Goal: Task Accomplishment & Management: Manage account settings

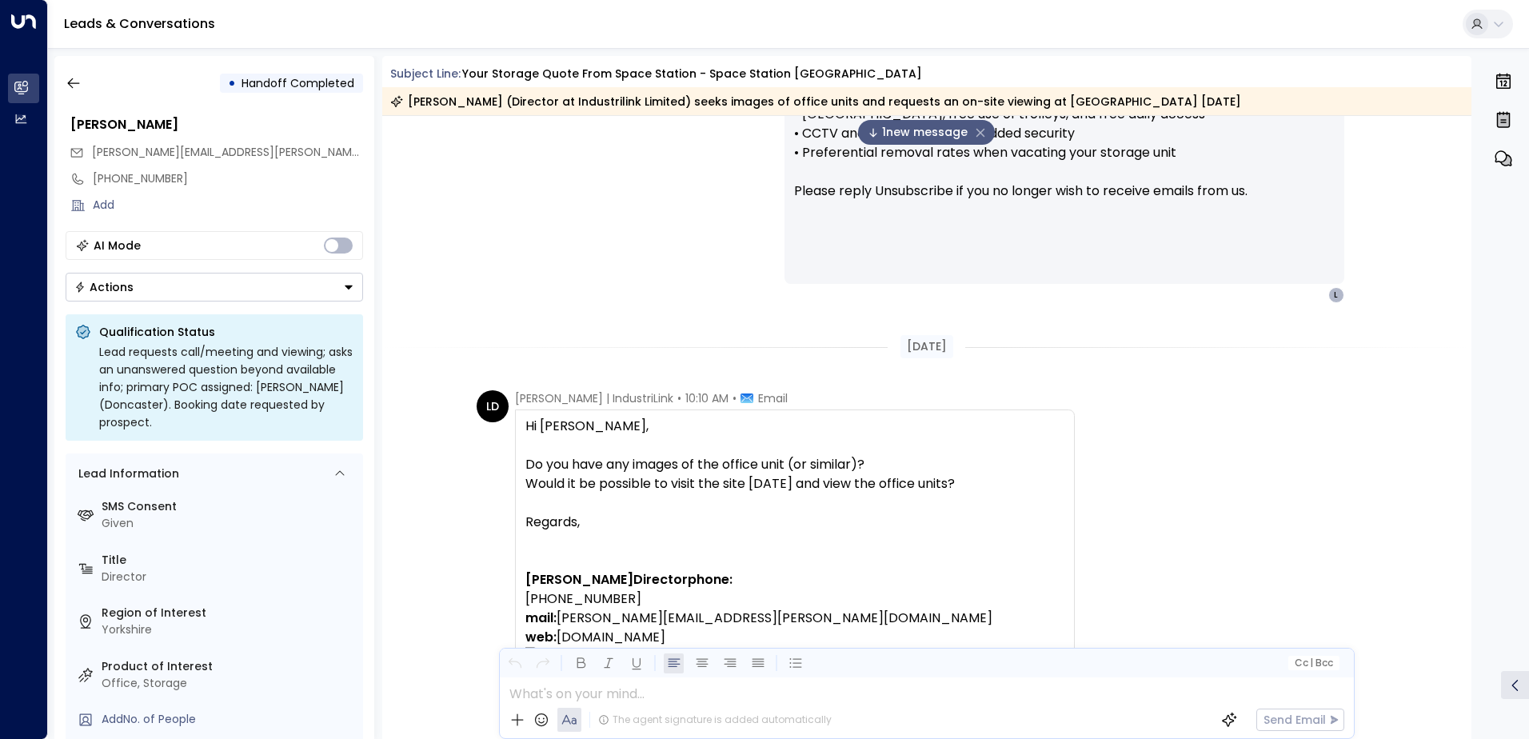
scroll to position [1514, 0]
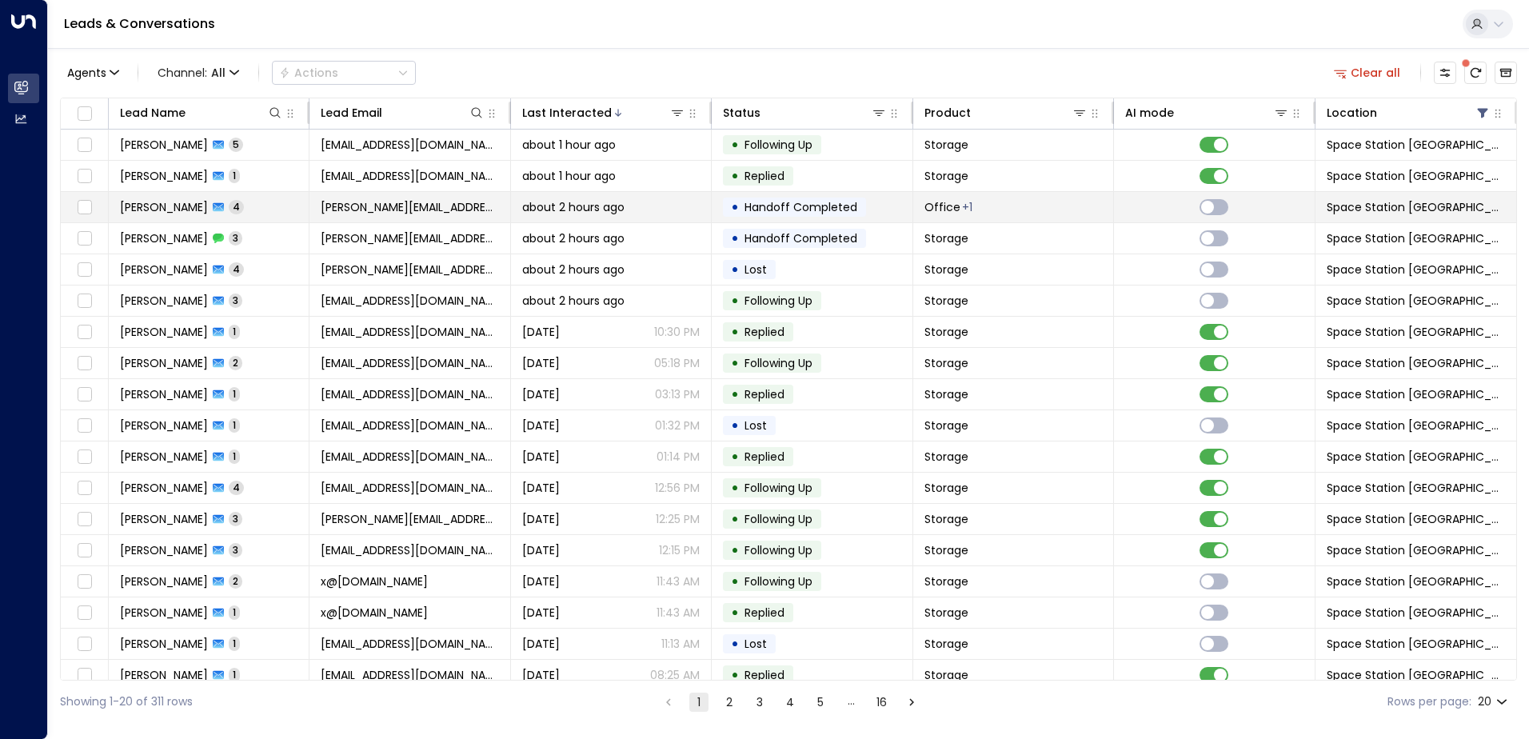
click at [1005, 217] on td "Office + 1" at bounding box center [1013, 207] width 201 height 30
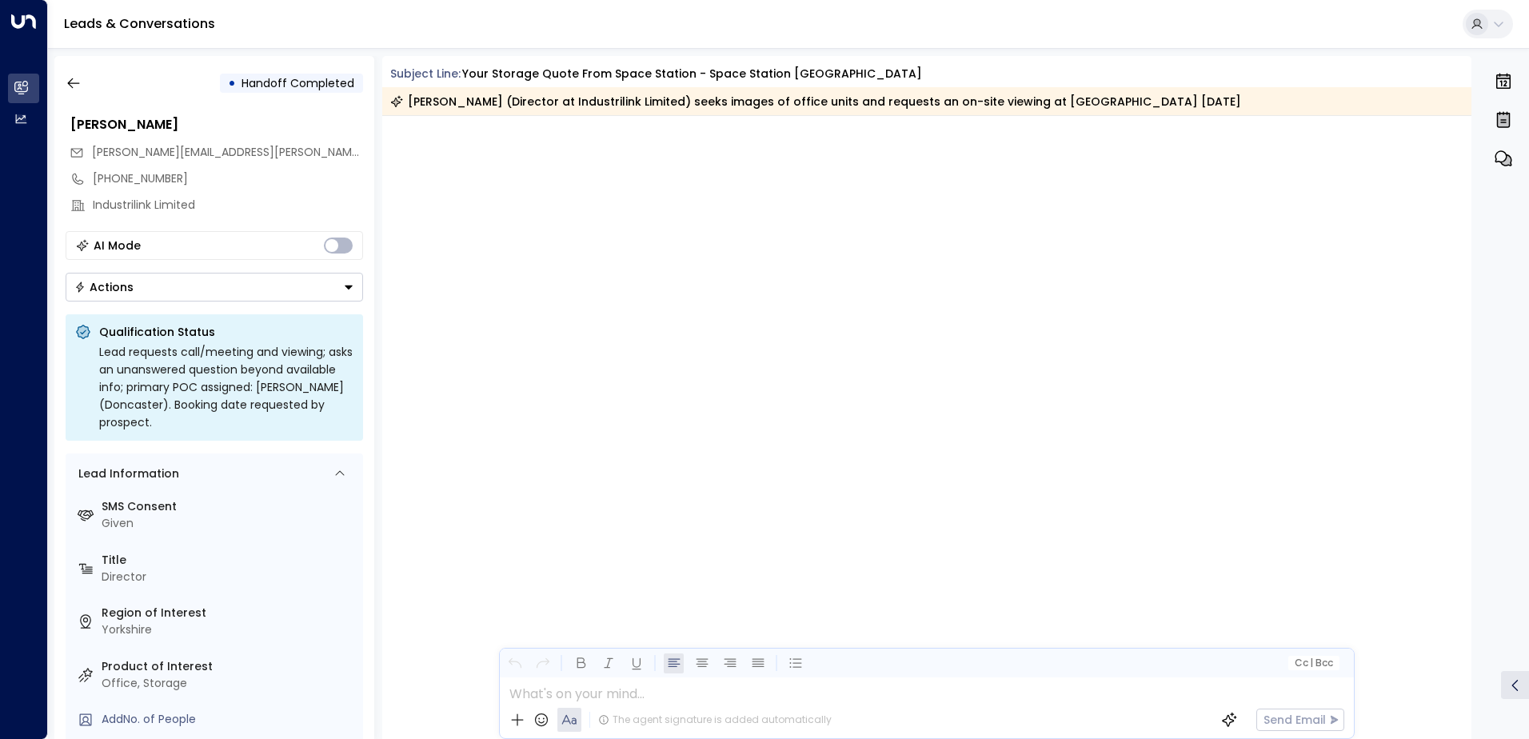
scroll to position [2907, 0]
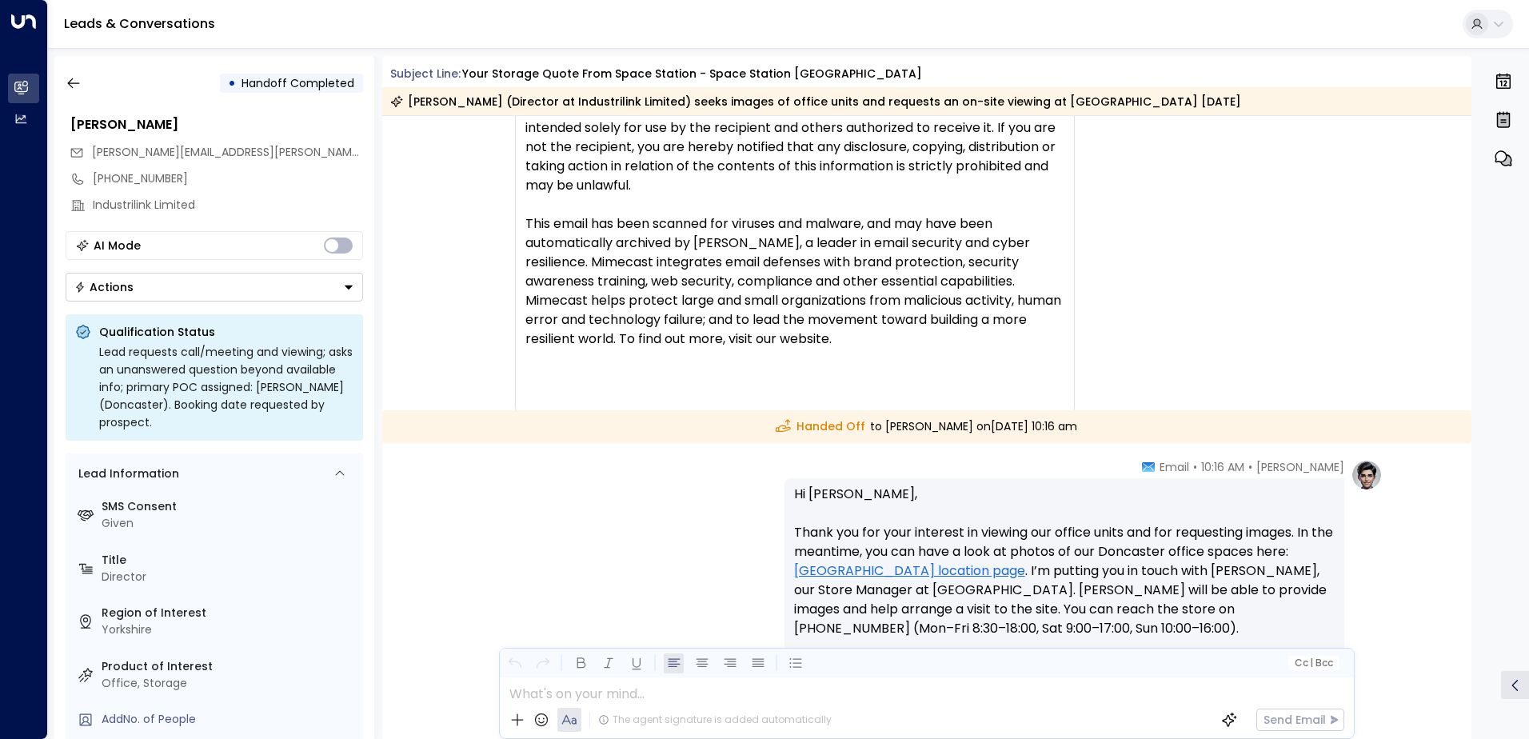
click at [156, 297] on button "Actions" at bounding box center [214, 287] width 297 height 29
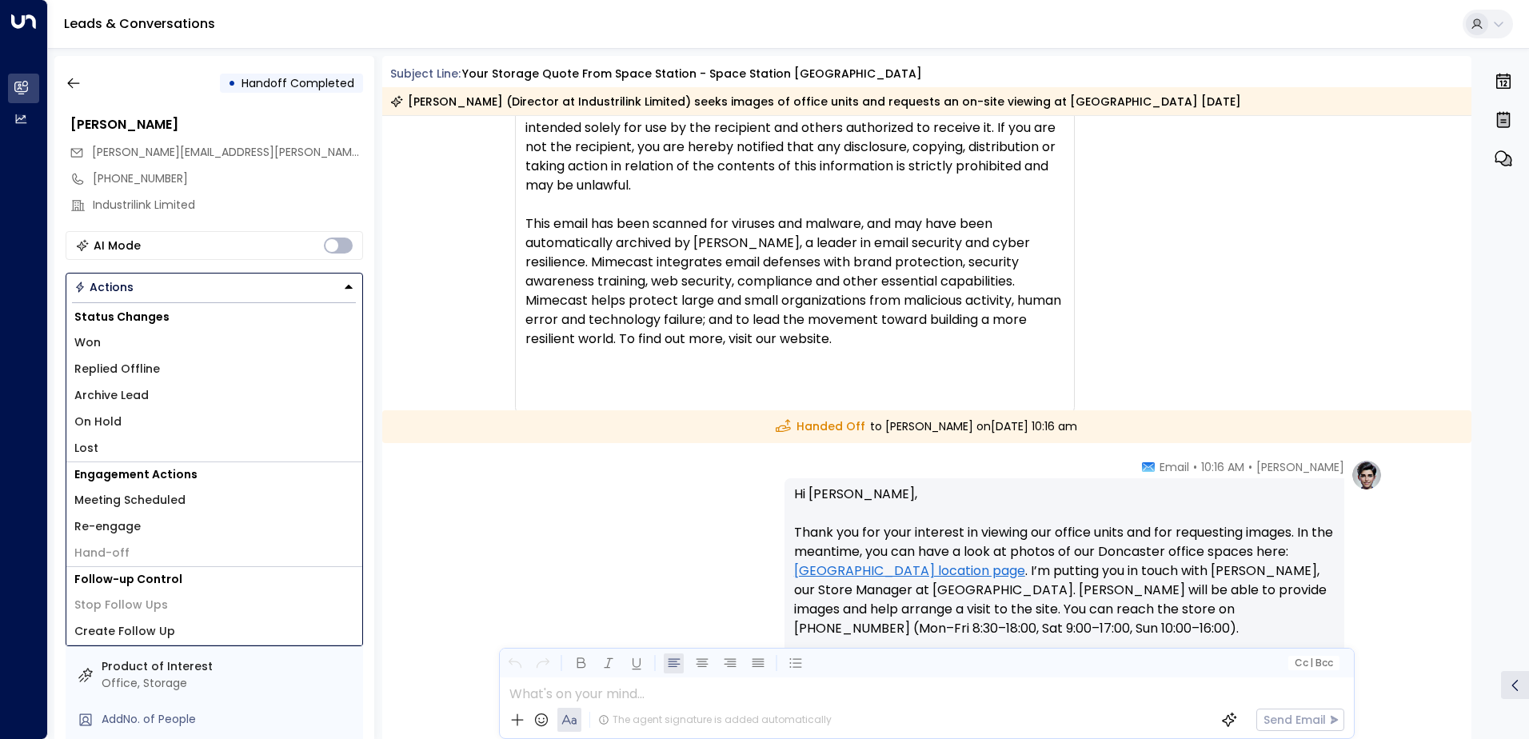
click at [126, 344] on li "Won" at bounding box center [214, 342] width 296 height 26
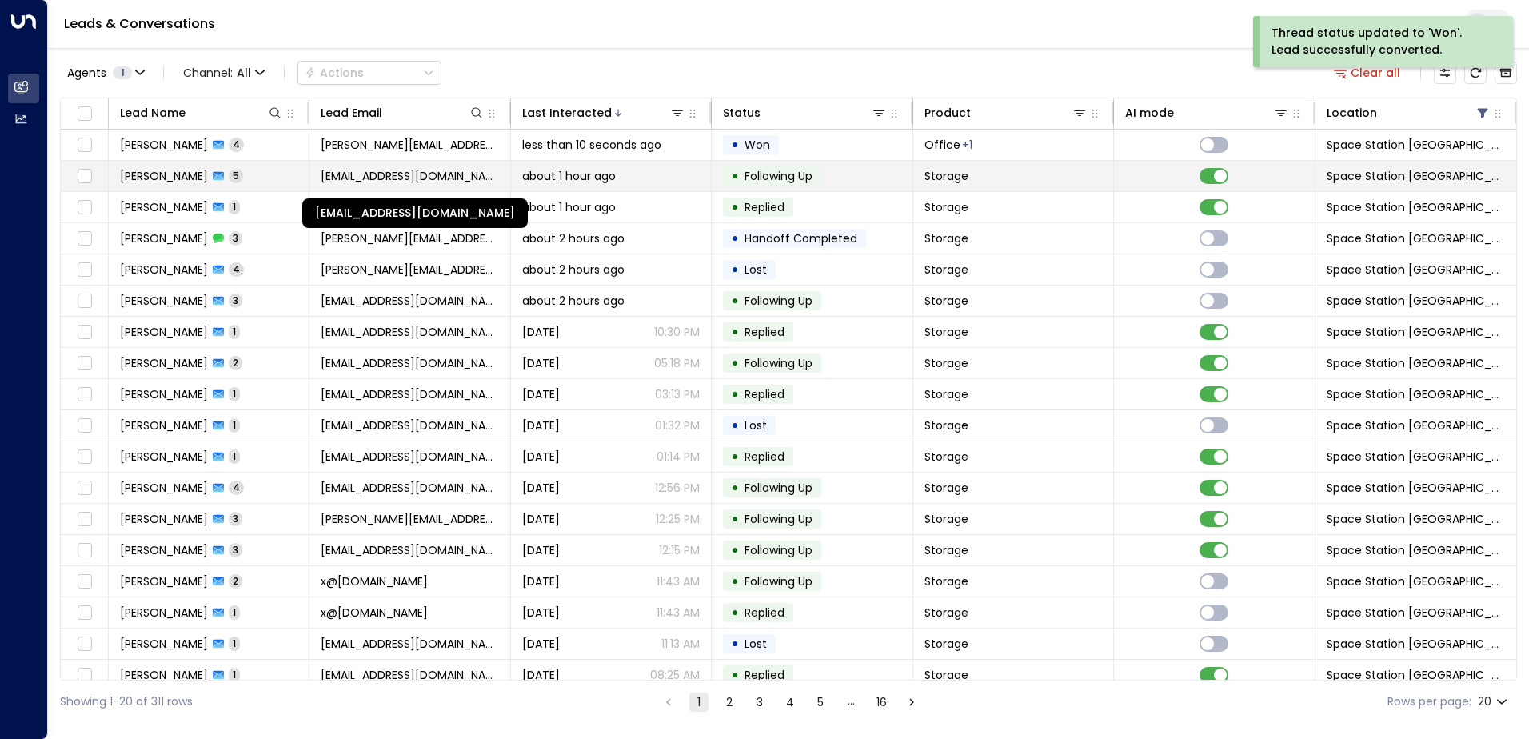
click at [408, 180] on span "[EMAIL_ADDRESS][DOMAIN_NAME]" at bounding box center [410, 176] width 178 height 16
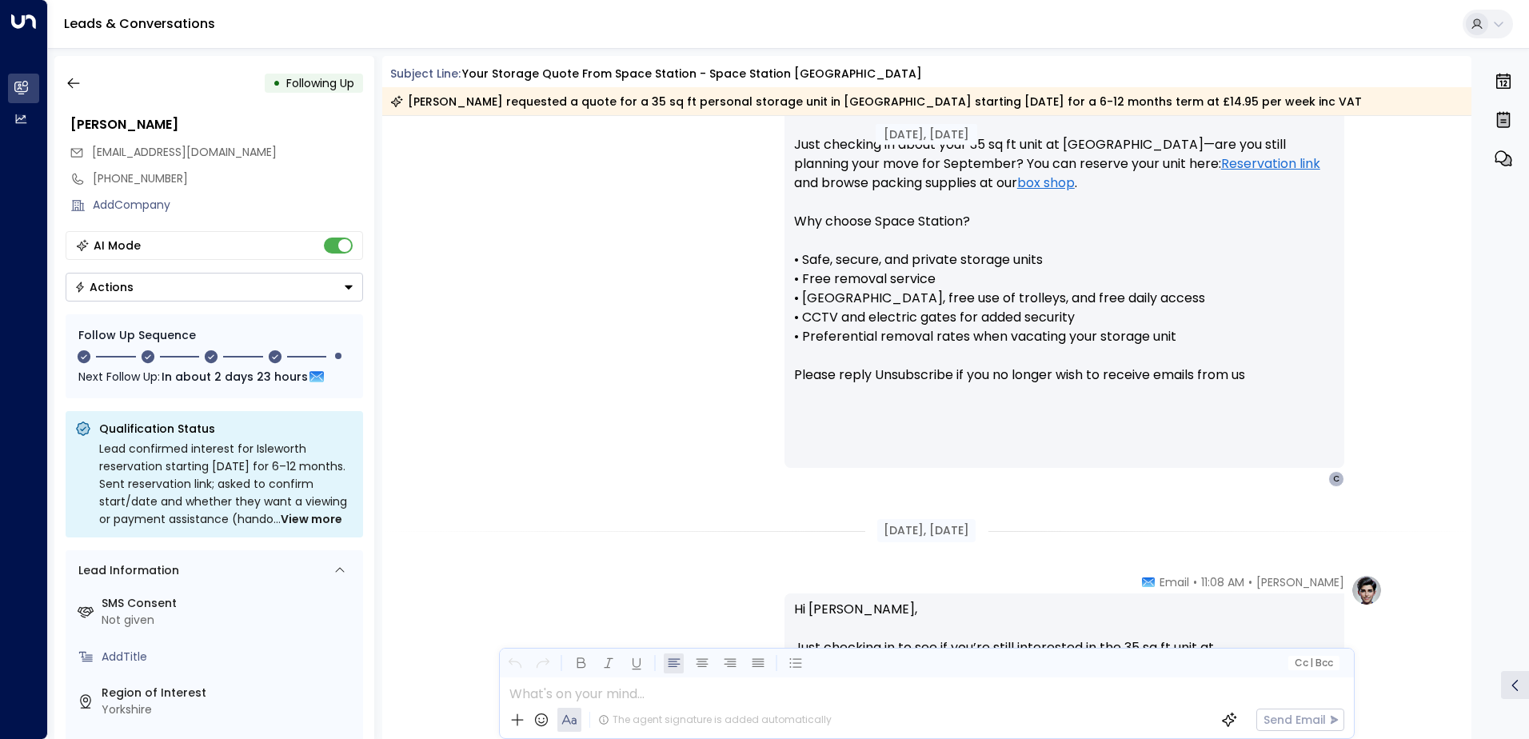
scroll to position [1079, 0]
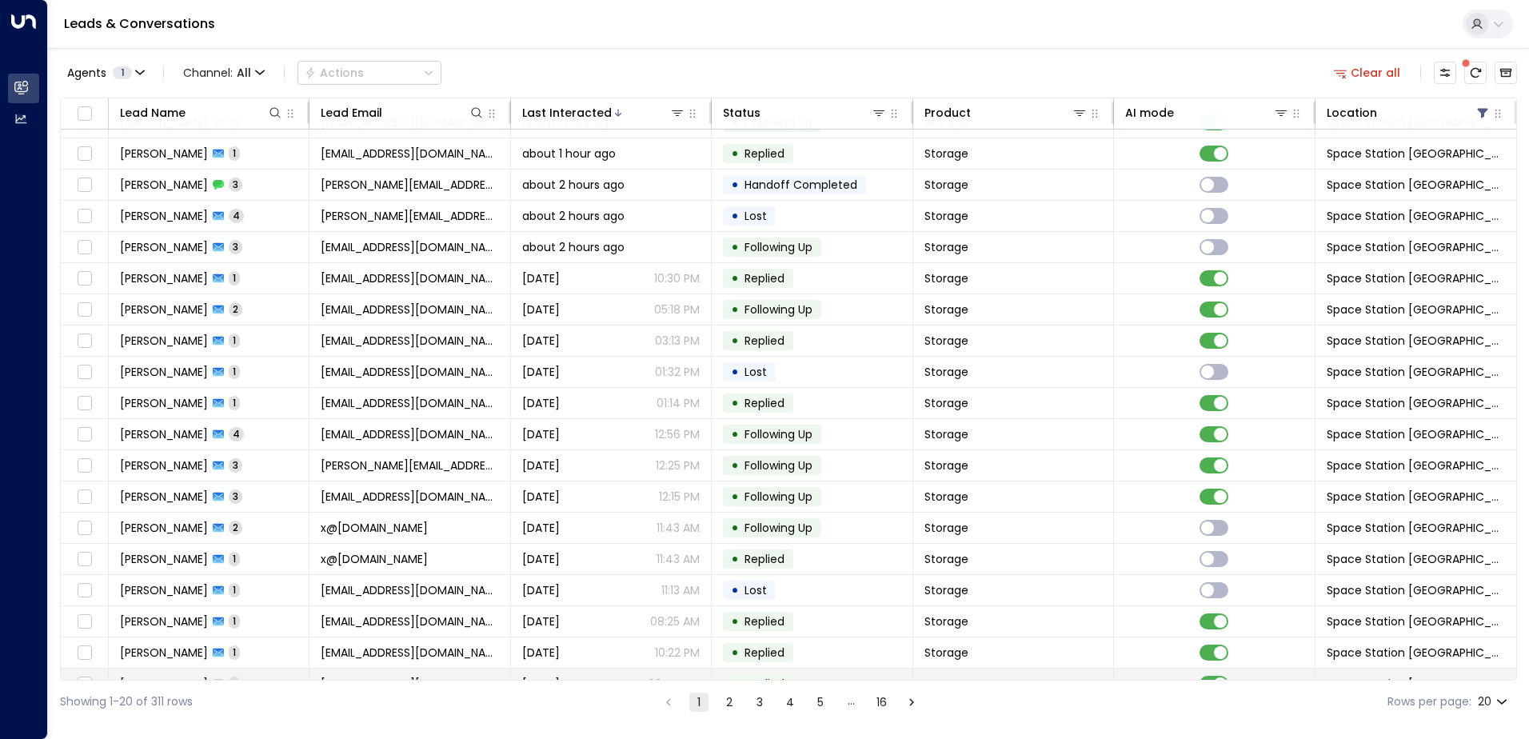
scroll to position [78, 0]
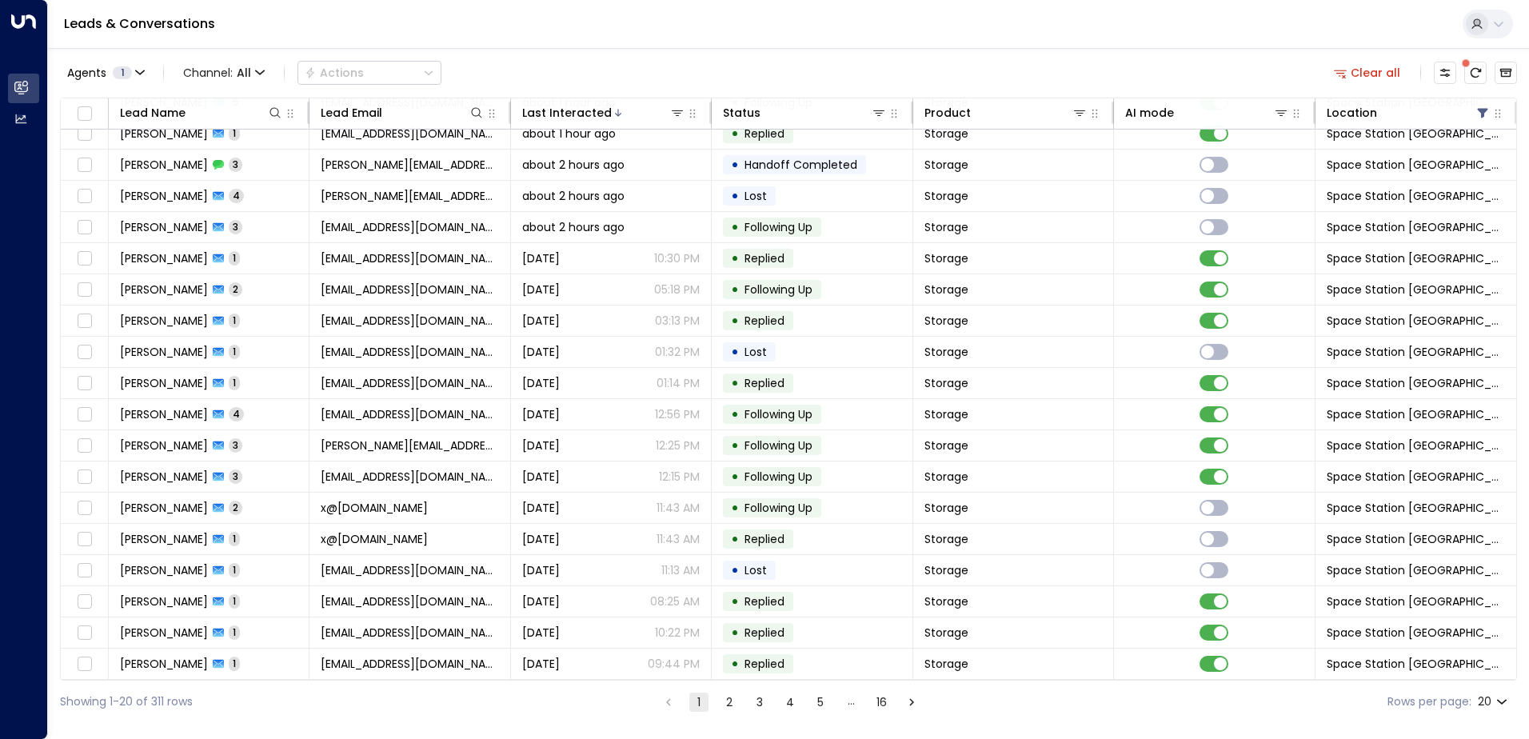
click at [736, 703] on button "2" at bounding box center [729, 701] width 19 height 19
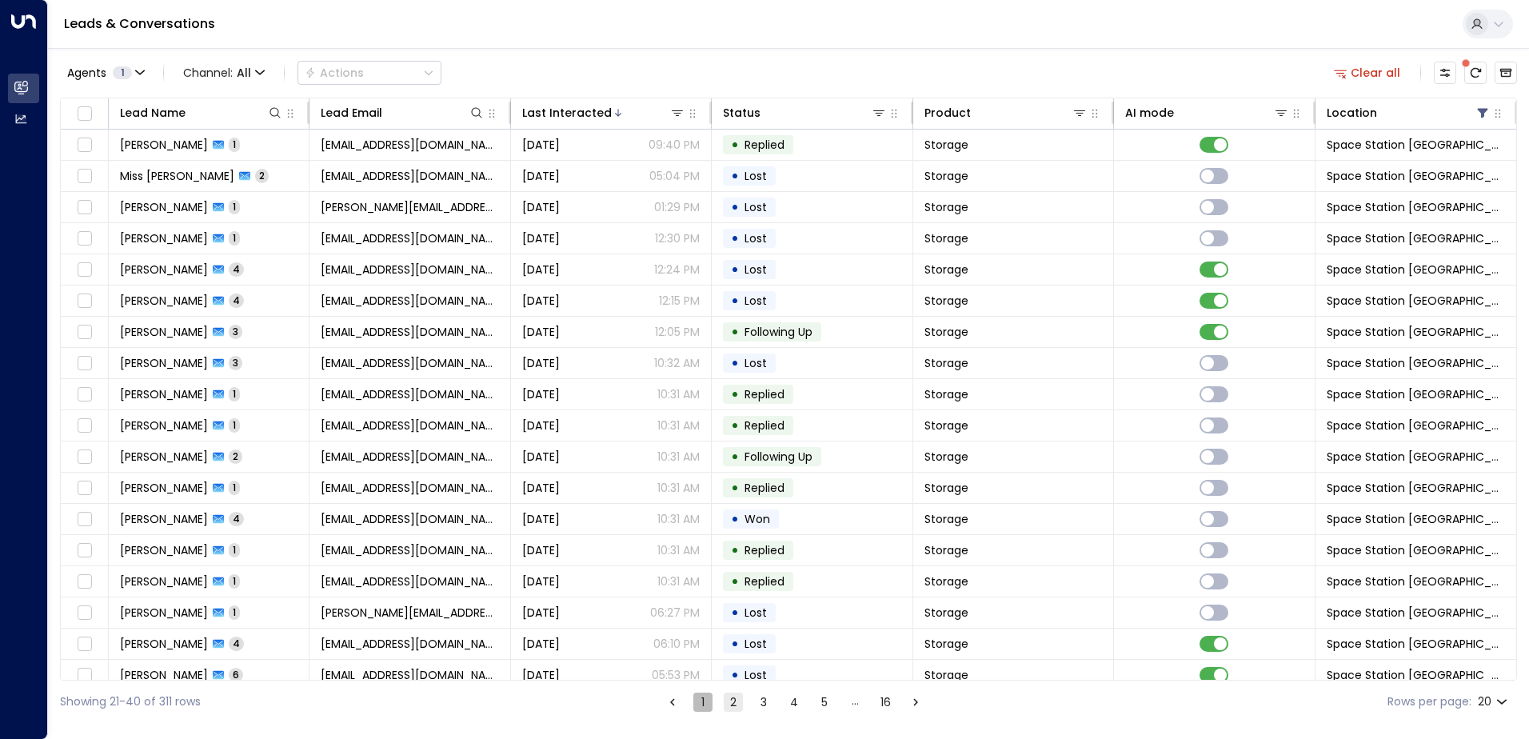
click at [700, 704] on button "1" at bounding box center [702, 701] width 19 height 19
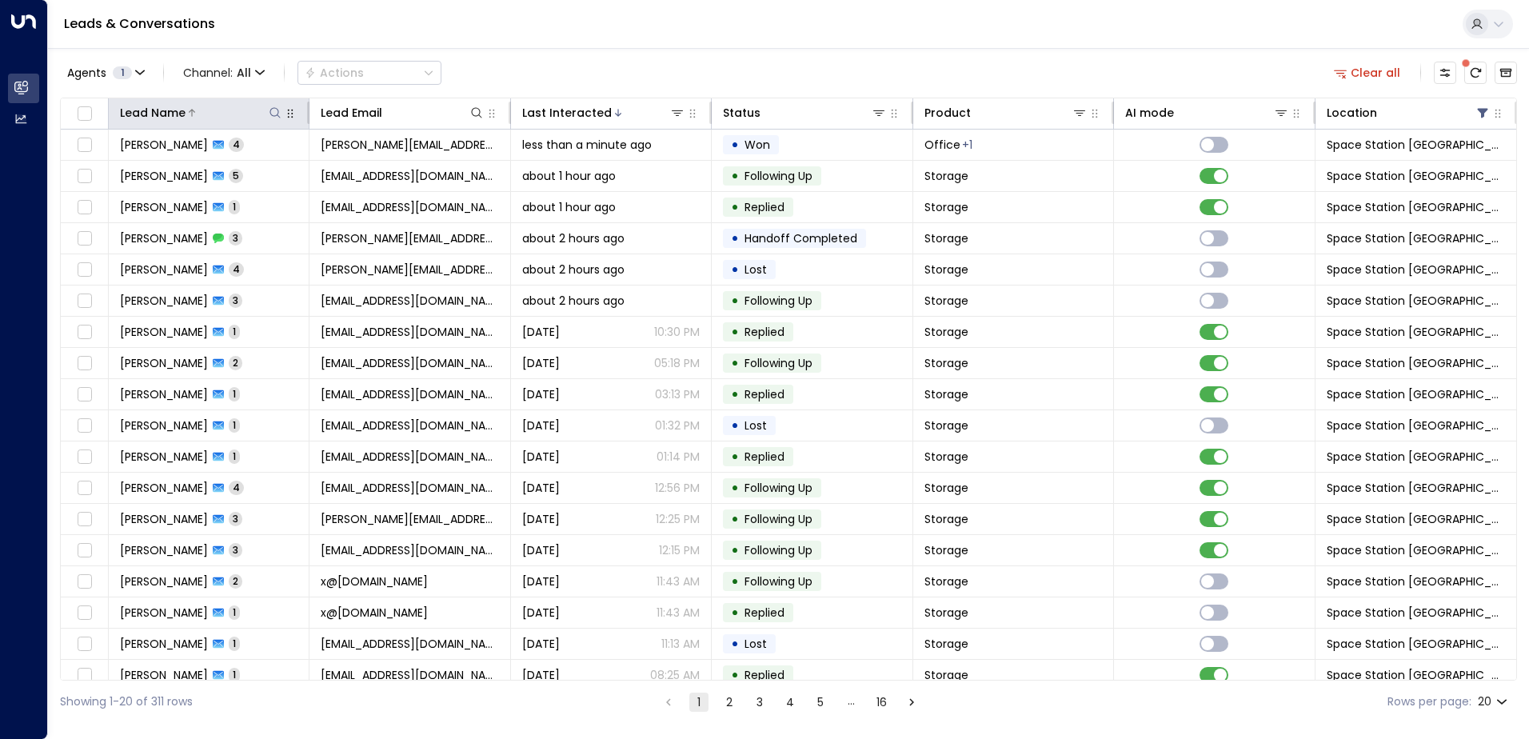
click at [274, 117] on icon at bounding box center [275, 112] width 13 height 13
type input "*****"
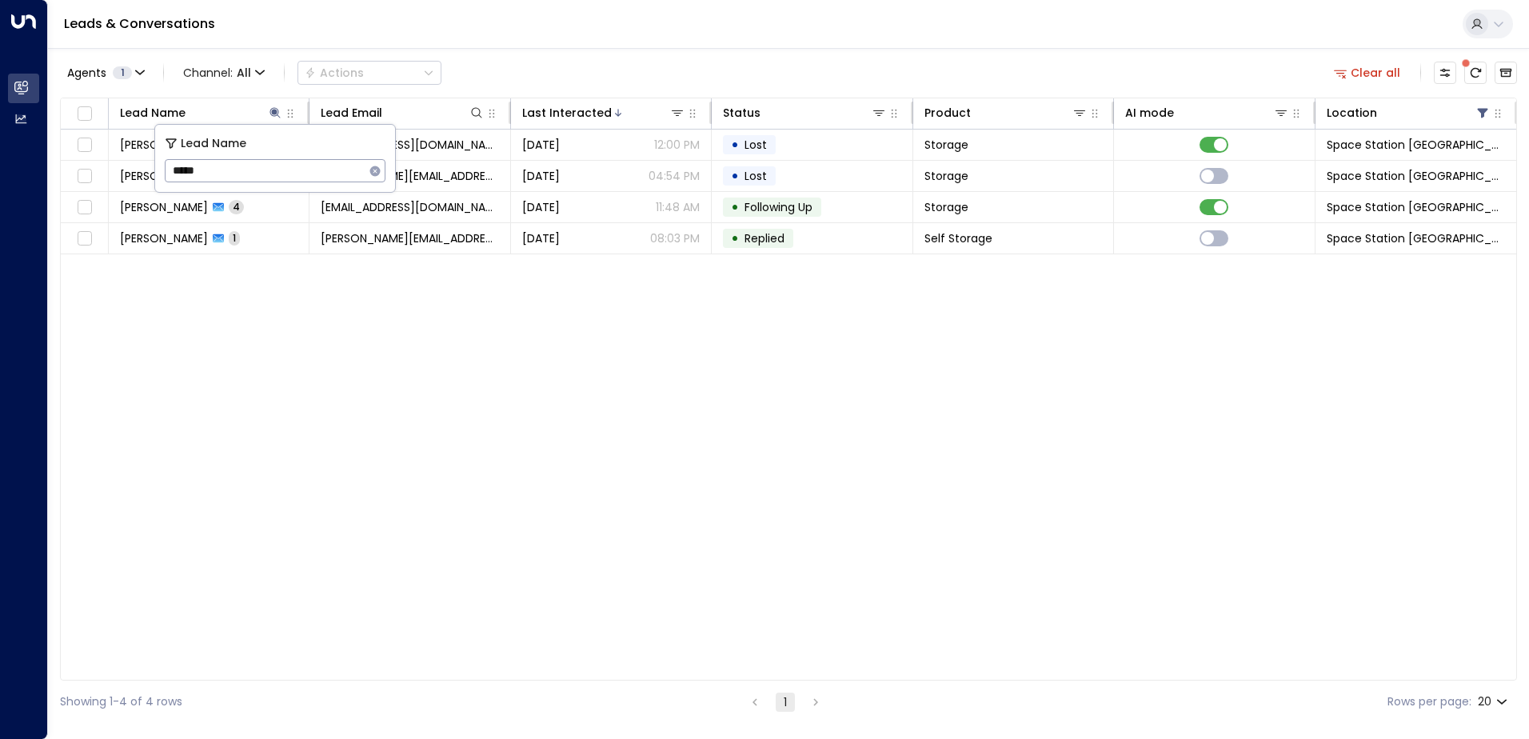
click at [517, 86] on div "Agents 1 Channel: All Actions Clear all" at bounding box center [788, 73] width 1457 height 34
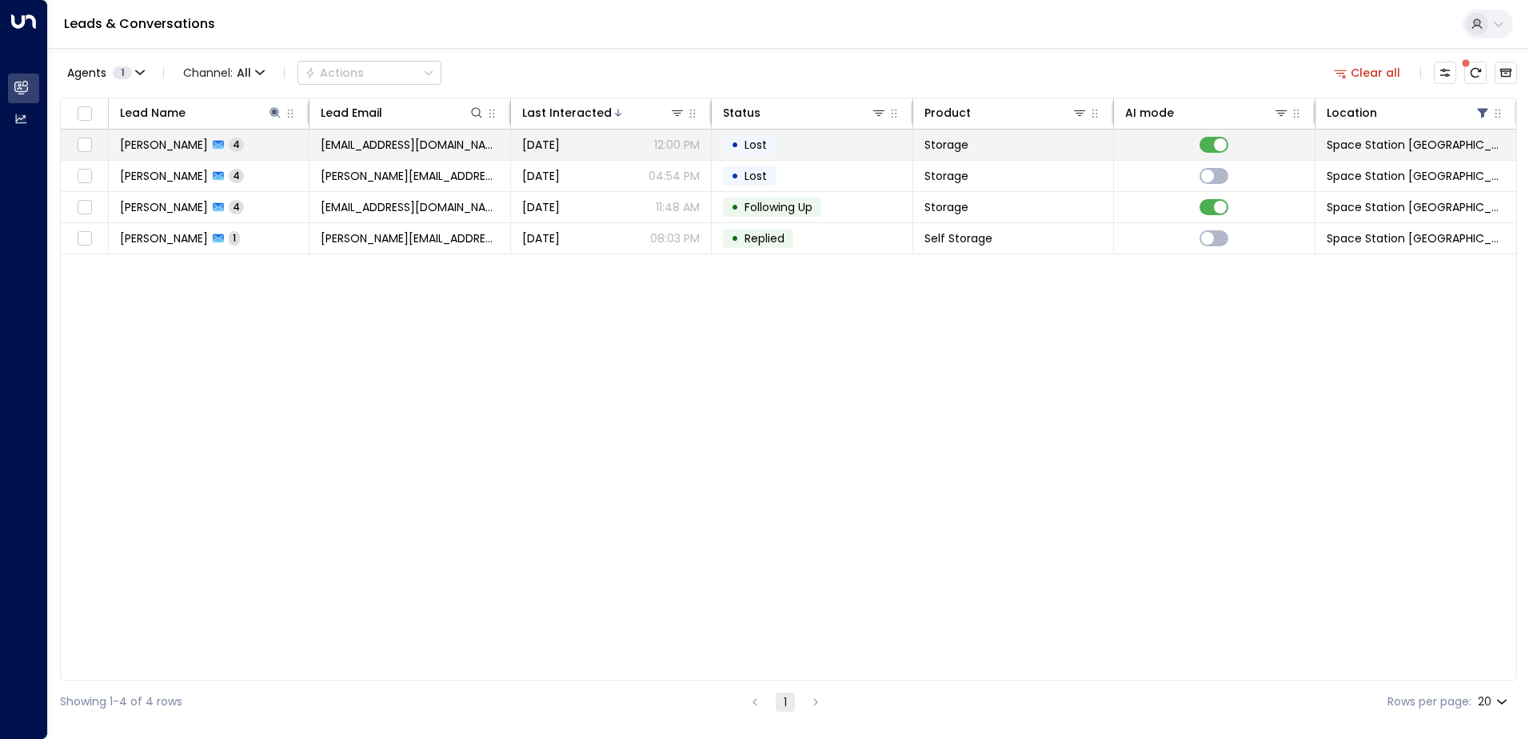
click at [492, 146] on td "[EMAIL_ADDRESS][DOMAIN_NAME]" at bounding box center [409, 145] width 201 height 30
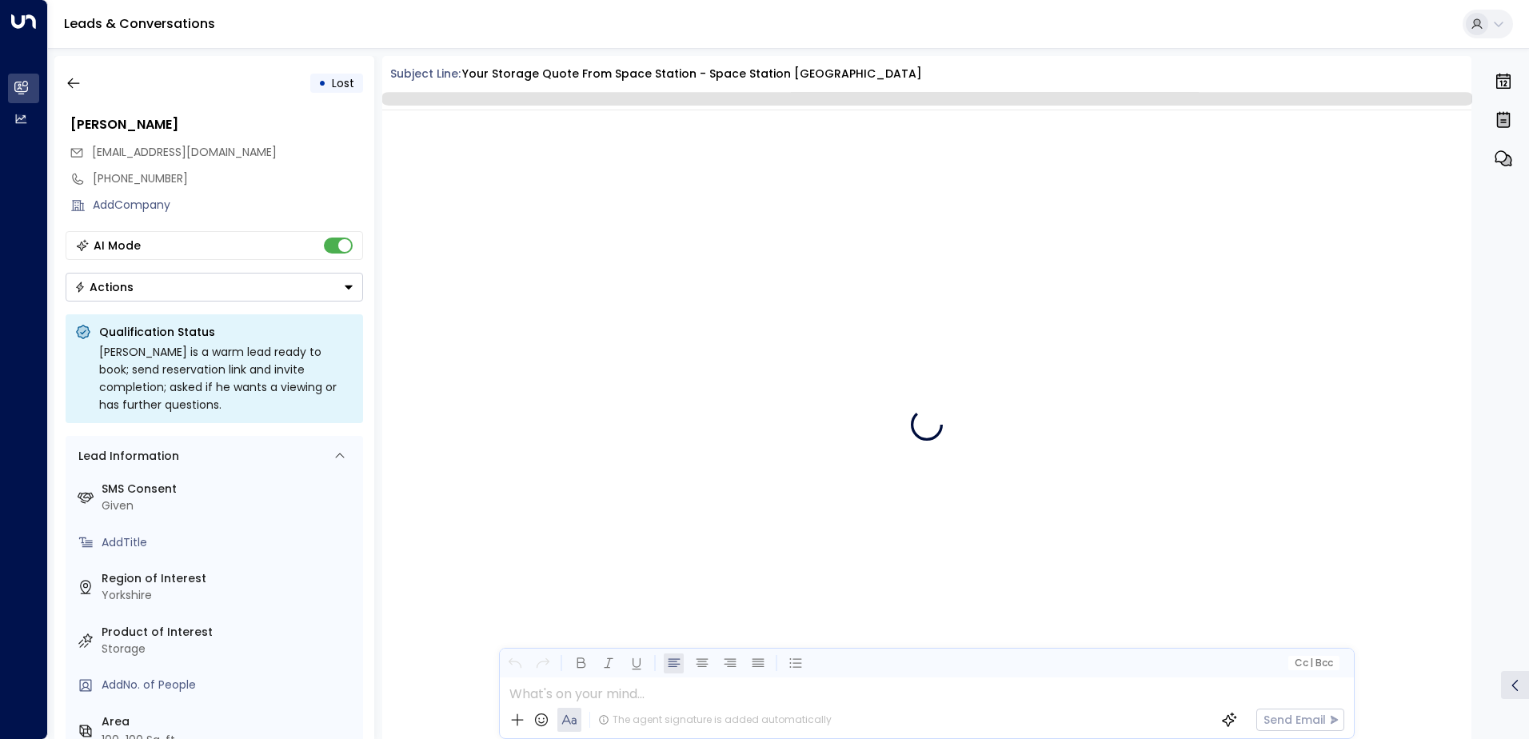
scroll to position [2532, 0]
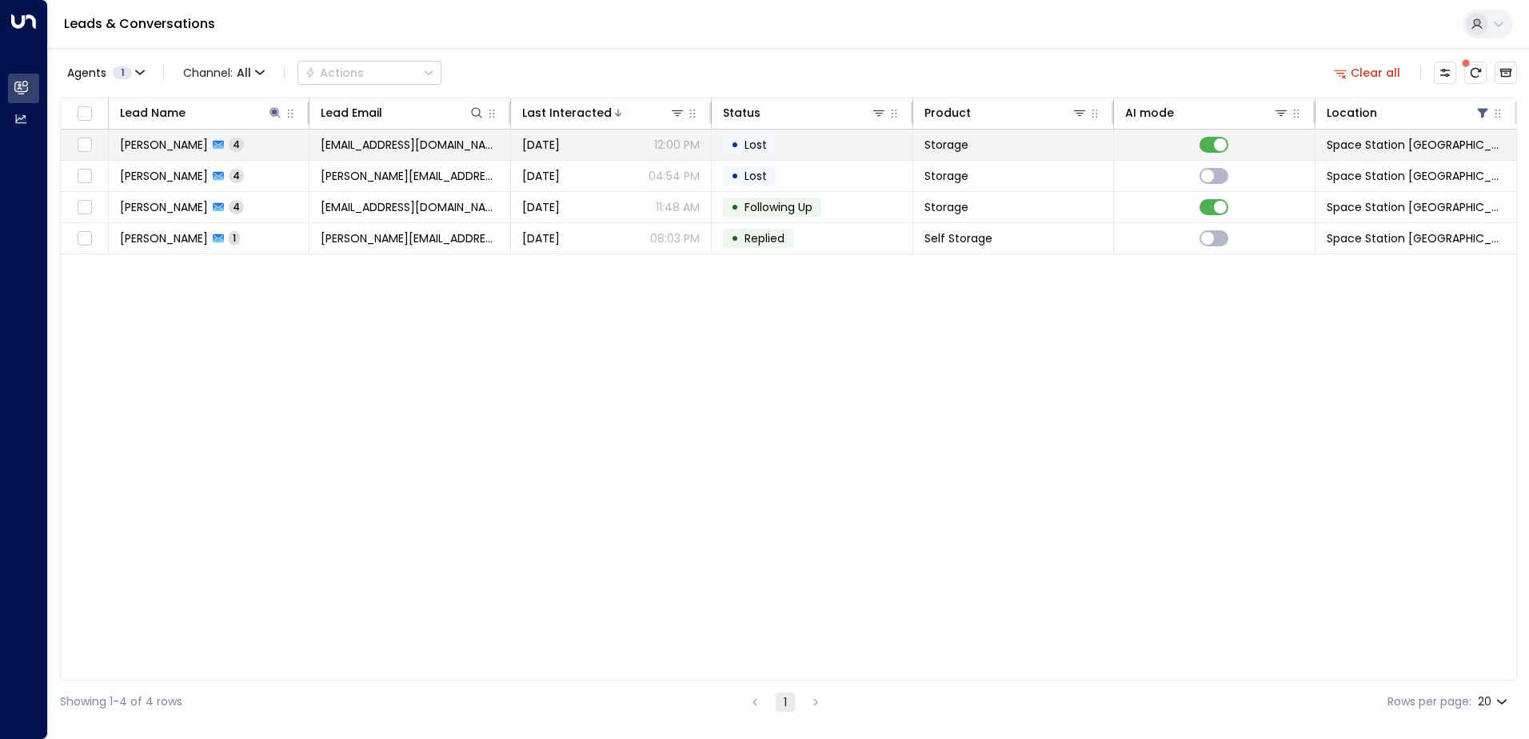
click at [694, 155] on td "[DATE] 12:00 PM" at bounding box center [611, 145] width 201 height 30
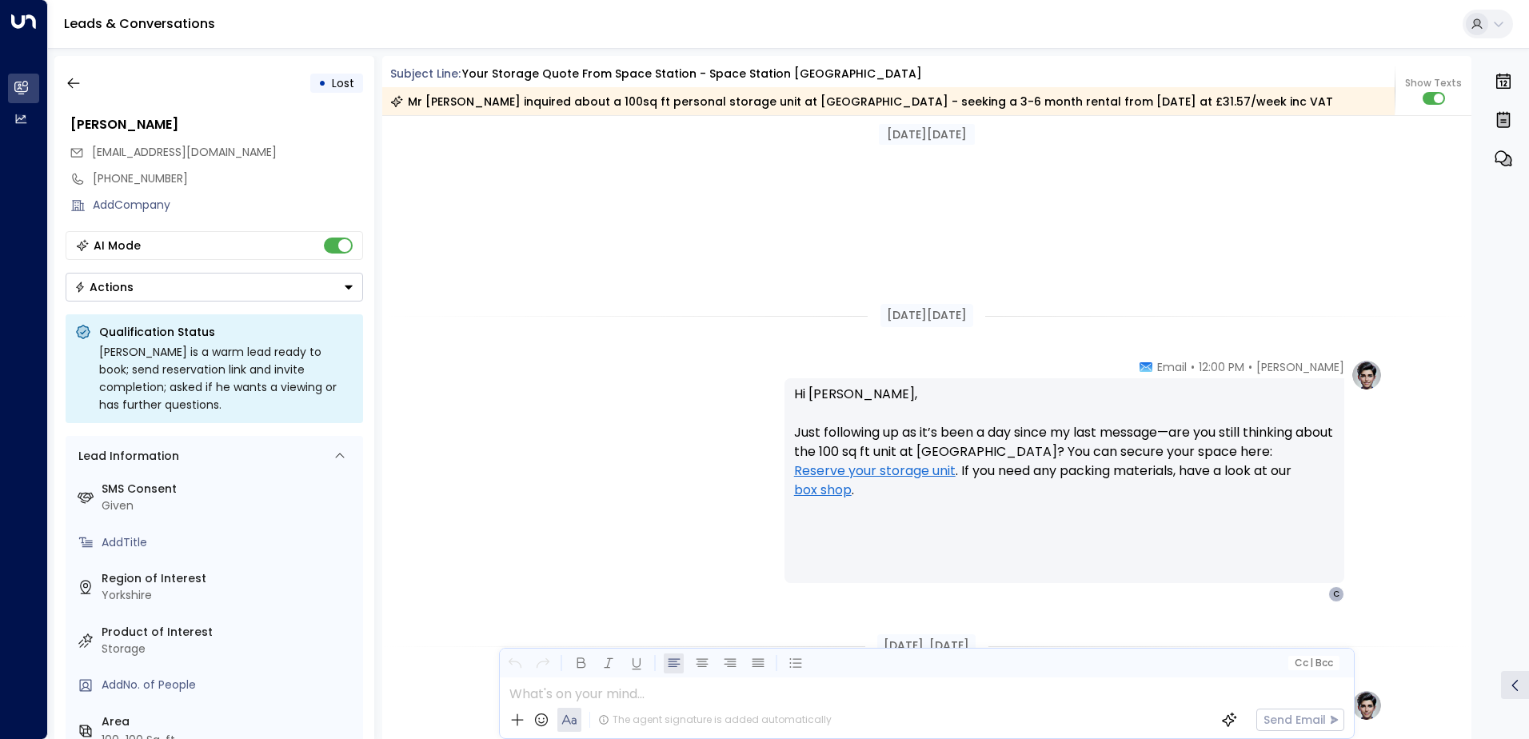
scroll to position [1754, 0]
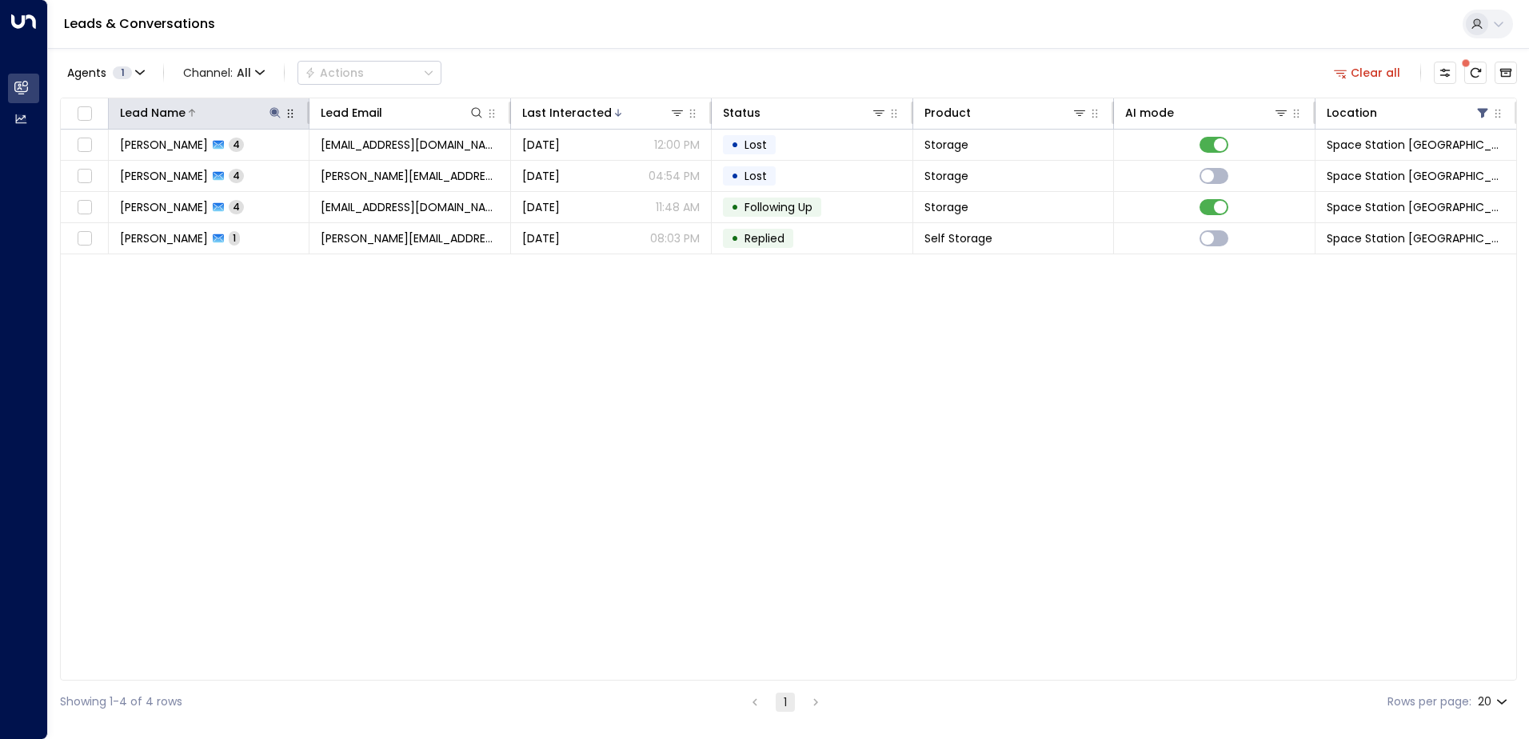
click at [271, 117] on icon at bounding box center [275, 112] width 13 height 13
click at [377, 175] on icon "button" at bounding box center [375, 171] width 10 height 10
click at [531, 55] on div "Agents 1 Channel: All Actions Clear all Lead Name Lead Email Last Interacted St…" at bounding box center [788, 385] width 1457 height 675
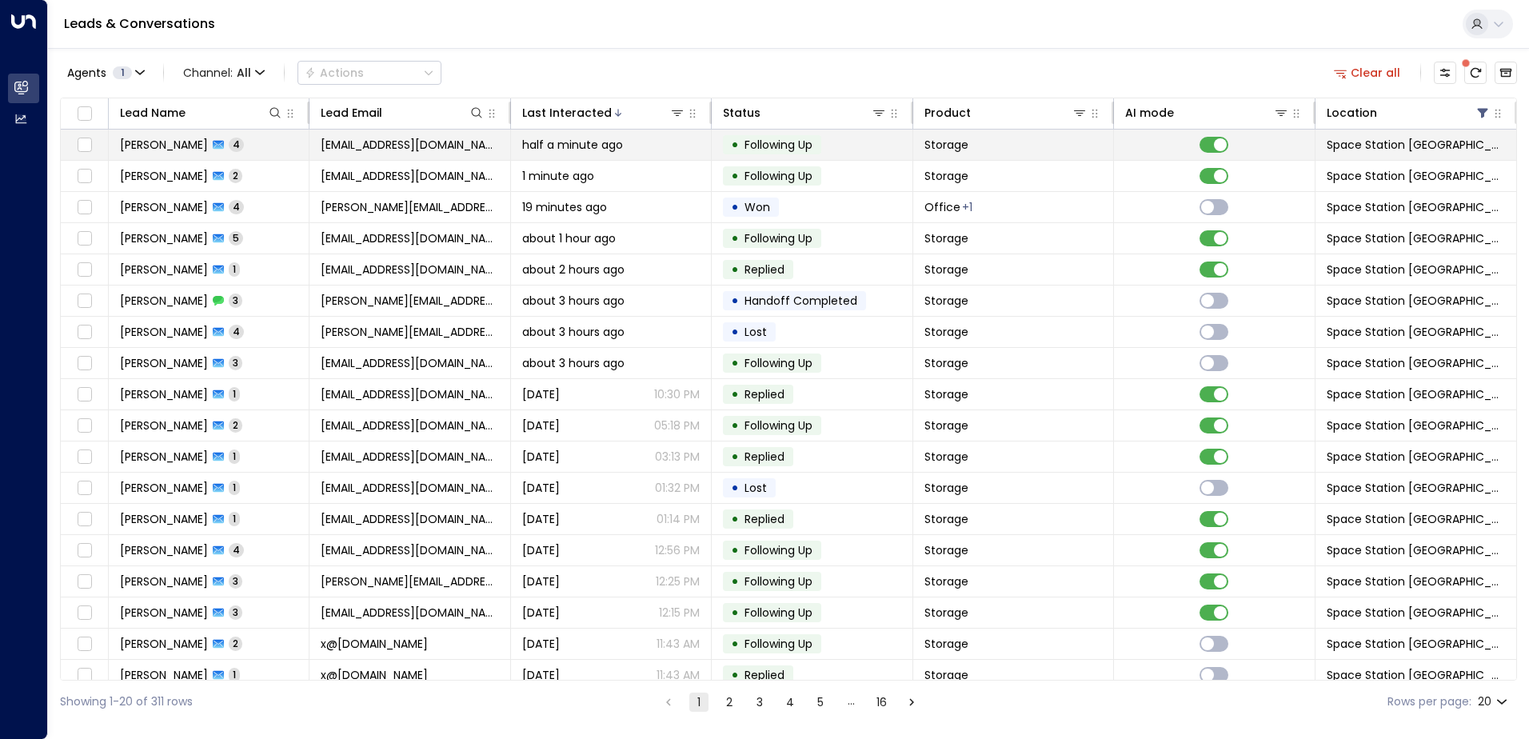
click at [469, 137] on td "[EMAIL_ADDRESS][DOMAIN_NAME]" at bounding box center [409, 145] width 201 height 30
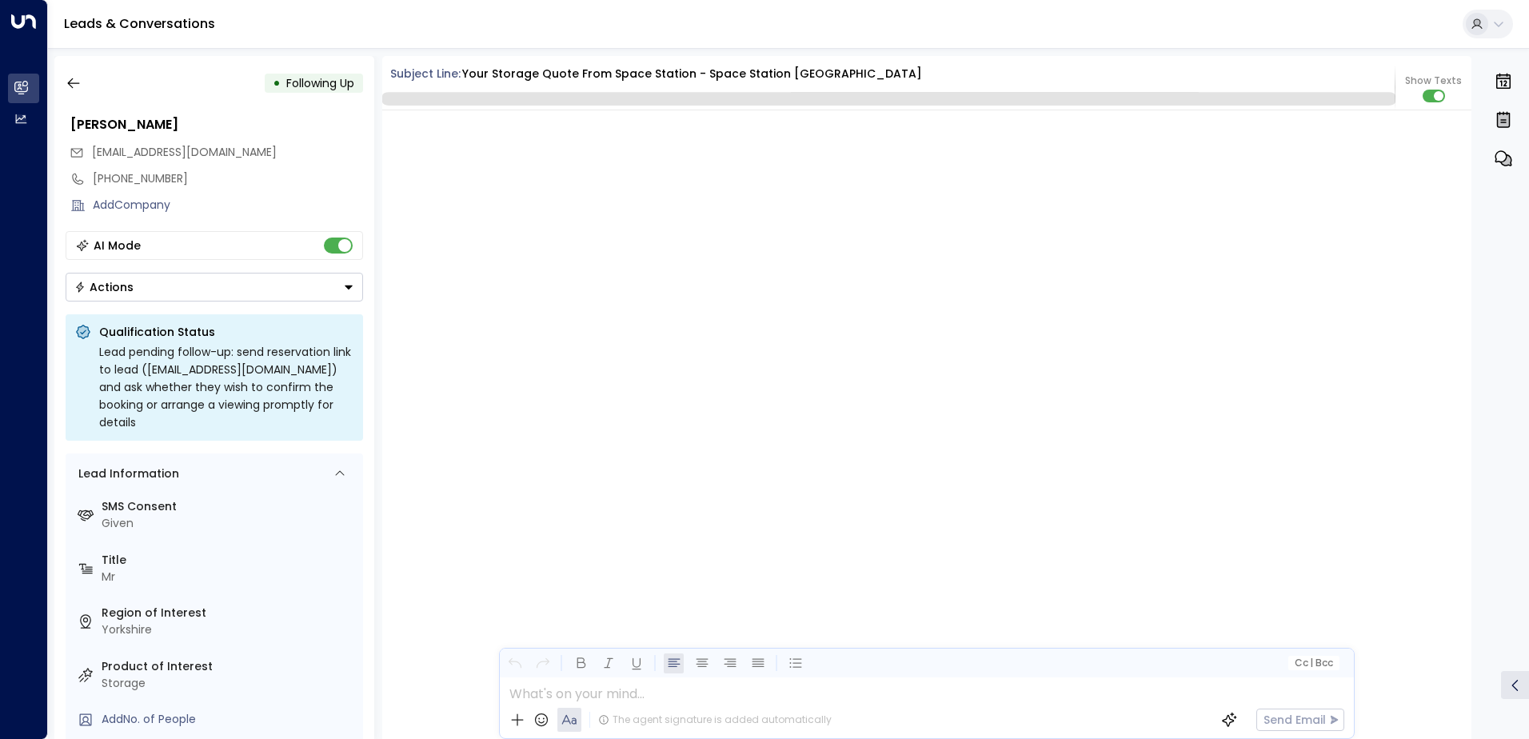
scroll to position [2392, 0]
